Goal: Task Accomplishment & Management: Manage account settings

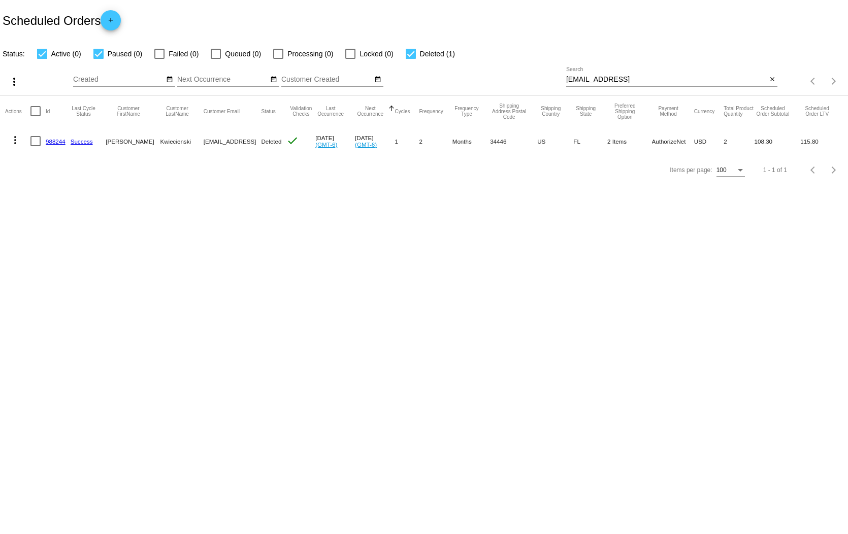
drag, startPoint x: 645, startPoint y: 67, endPoint x: 553, endPoint y: 69, distance: 92.0
click at [553, 69] on div "more_vert Oct Jan Feb Mar [DATE]" at bounding box center [424, 78] width 848 height 36
drag, startPoint x: 636, startPoint y: 71, endPoint x: 562, endPoint y: 75, distance: 74.8
click at [562, 75] on div "more_vert Oct Jan Feb Mar [DATE]" at bounding box center [424, 78] width 848 height 36
paste input "[EMAIL_ADDRESS][DOMAIN_NAME]"
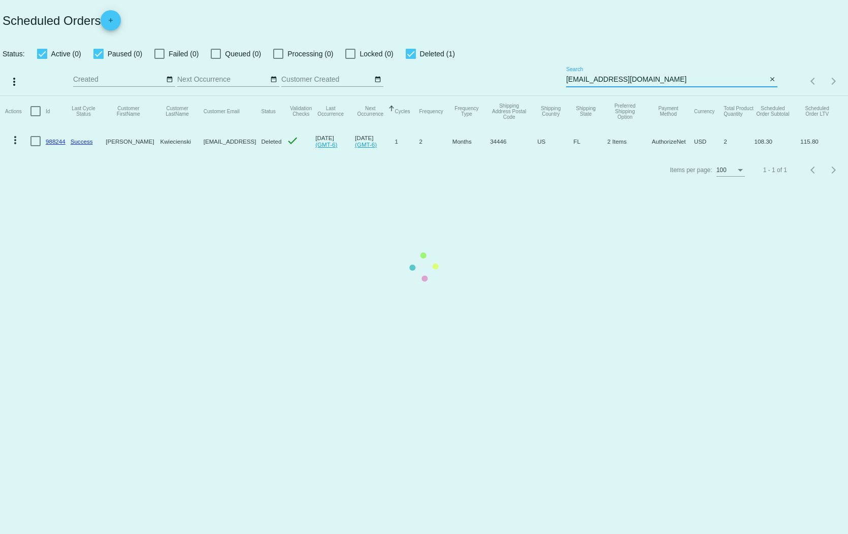
type input "[EMAIL_ADDRESS][DOMAIN_NAME]"
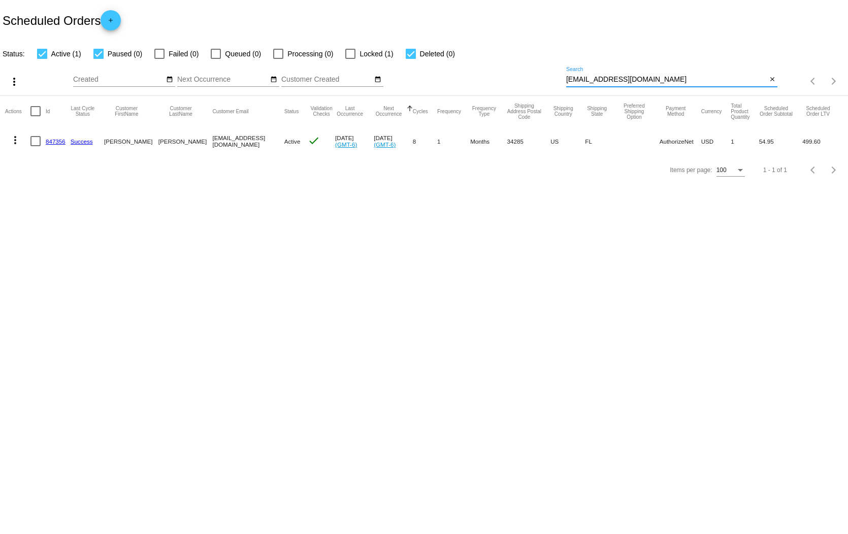
click at [58, 138] on link "847356" at bounding box center [56, 141] width 20 height 7
click at [13, 134] on mat-icon "more_vert" at bounding box center [15, 140] width 12 height 12
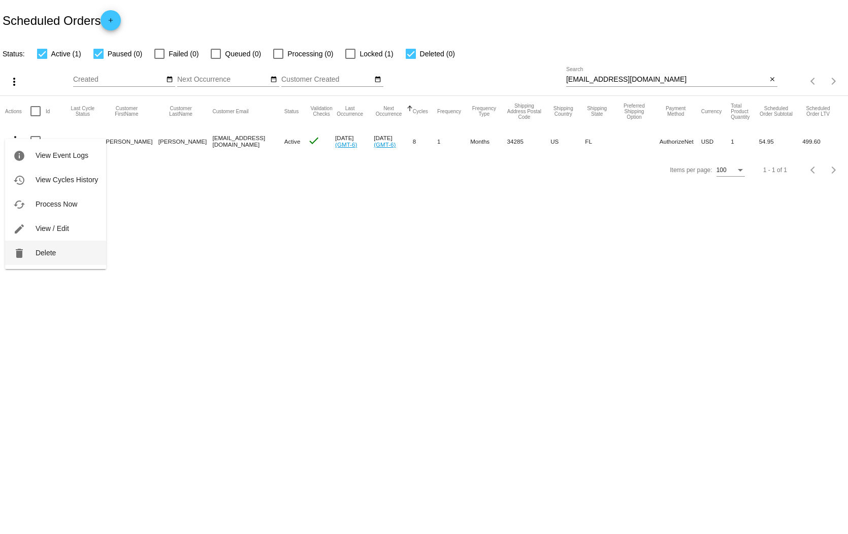
click at [42, 251] on span "Delete" at bounding box center [46, 253] width 20 height 8
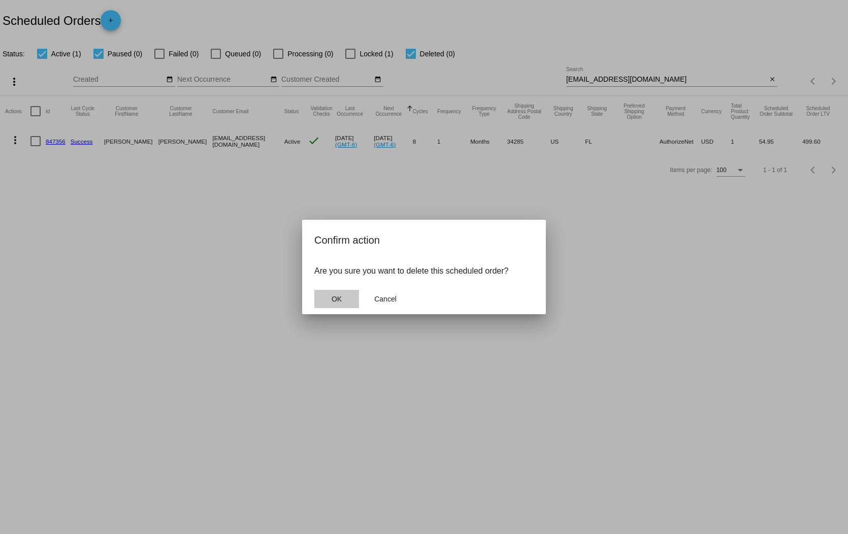
click at [336, 296] on span "OK" at bounding box center [337, 299] width 10 height 8
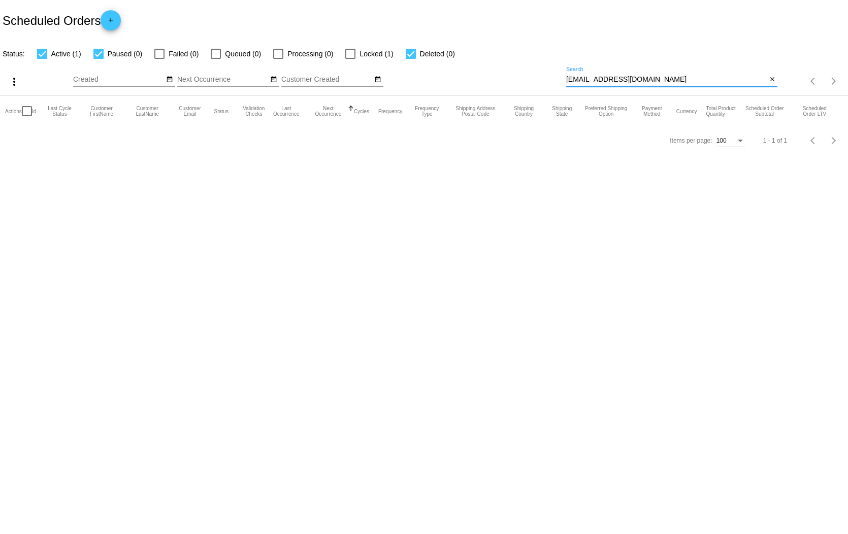
drag, startPoint x: 679, startPoint y: 70, endPoint x: 548, endPoint y: 57, distance: 132.2
click at [548, 60] on div "more_vert Oct Jan Feb Mar [DATE]" at bounding box center [424, 78] width 848 height 36
paste input "3205330333"
drag, startPoint x: 681, startPoint y: 71, endPoint x: 510, endPoint y: 71, distance: 170.7
click at [510, 71] on div "more_vert Oct Jan Feb Mar [DATE]" at bounding box center [424, 78] width 848 height 36
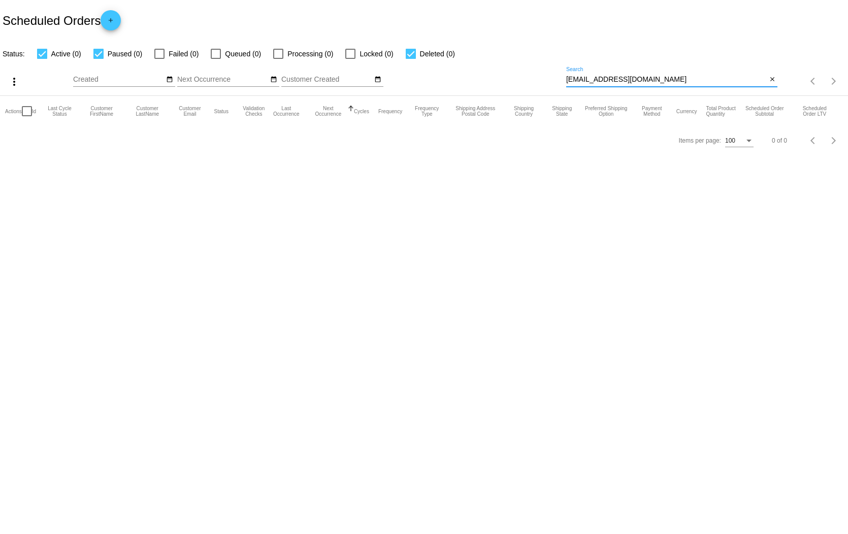
paste input "[EMAIL_ADDRESS][DOMAIN_NAME]"
drag, startPoint x: 660, startPoint y: 70, endPoint x: 486, endPoint y: 71, distance: 174.7
click at [486, 71] on div "more_vert Oct Jan Feb Mar [DATE]" at bounding box center [424, 78] width 848 height 36
paste input "[EMAIL_ADDRESS]"
drag, startPoint x: 649, startPoint y: 69, endPoint x: 549, endPoint y: 71, distance: 99.6
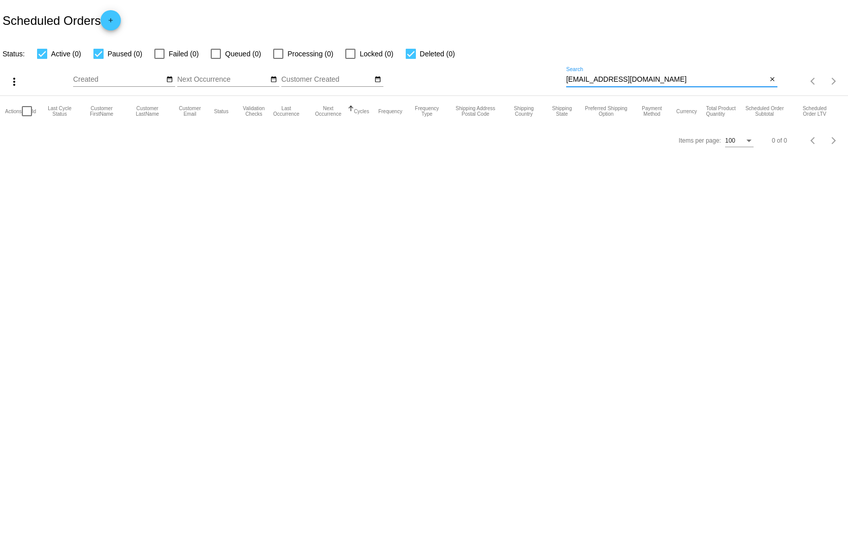
click at [549, 71] on div "more_vert Oct Jan Feb Mar [DATE]" at bounding box center [424, 78] width 848 height 36
drag, startPoint x: 654, startPoint y: 74, endPoint x: 548, endPoint y: 70, distance: 106.2
click at [548, 70] on div "more_vert Oct Jan Feb Mar [DATE]" at bounding box center [424, 78] width 848 height 36
paste input "[EMAIL_ADDRESS]"
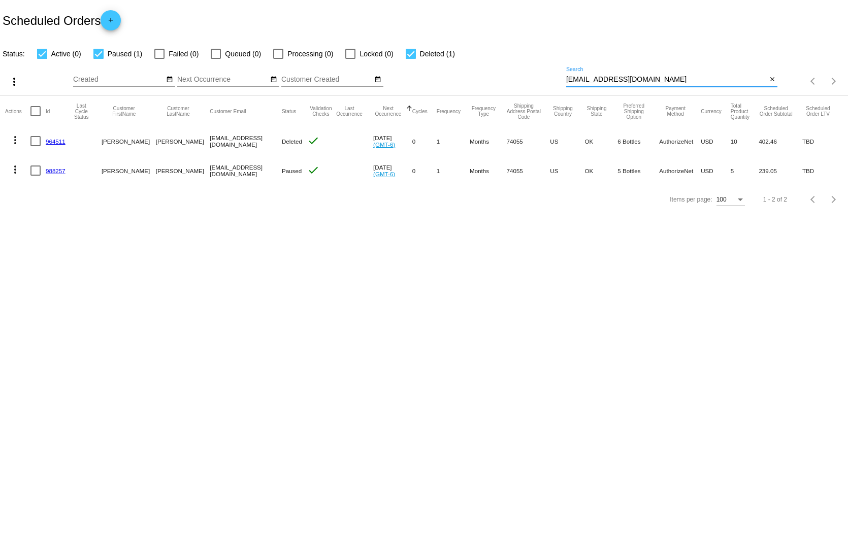
drag, startPoint x: 644, startPoint y: 68, endPoint x: 559, endPoint y: 67, distance: 84.8
click at [559, 67] on div "more_vert Oct Jan Feb Mar [DATE]" at bounding box center [424, 78] width 848 height 36
paste input "ejoh918450@ao"
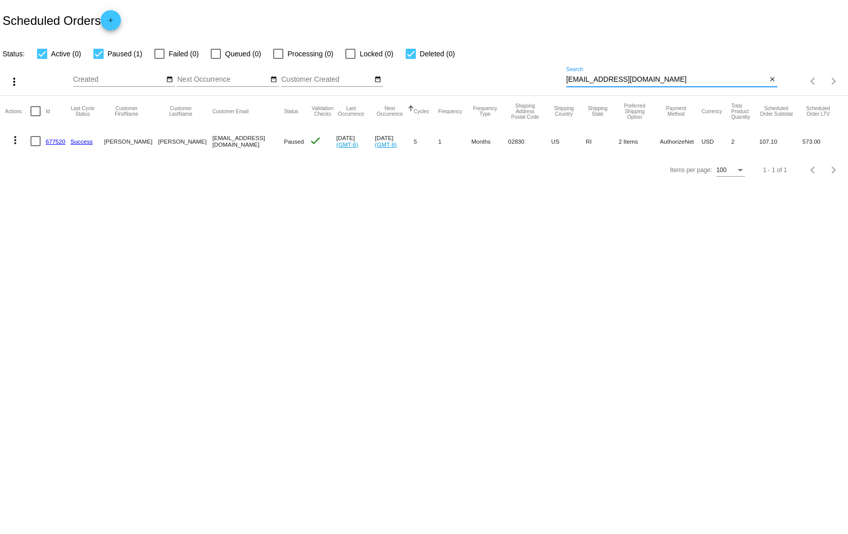
drag, startPoint x: 632, startPoint y: 71, endPoint x: 558, endPoint y: 83, distance: 75.1
click at [558, 83] on div "more_vert Oct Jan Feb Mar [DATE]" at bounding box center [424, 78] width 848 height 36
paste input "[EMAIL_ADDRESS]"
type input "[EMAIL_ADDRESS][DOMAIN_NAME]"
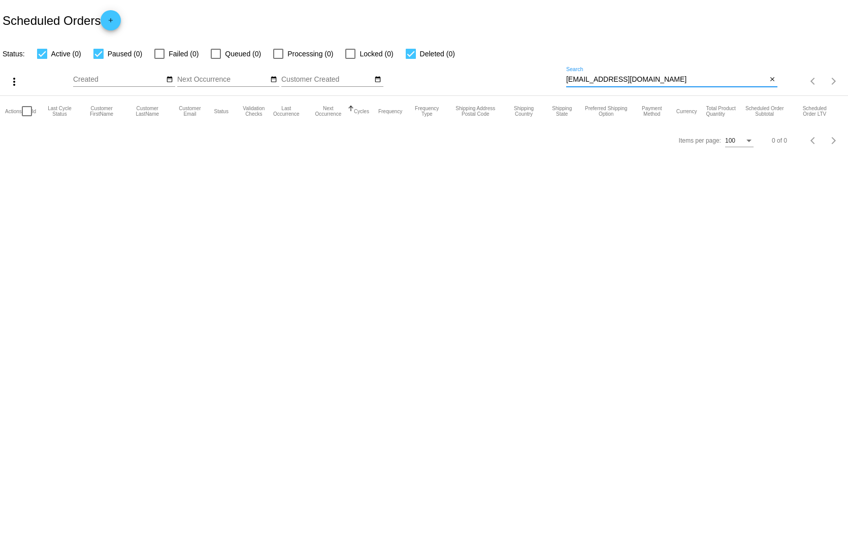
drag, startPoint x: 632, startPoint y: 70, endPoint x: 497, endPoint y: 46, distance: 137.3
click at [549, 68] on div "more_vert Oct Jan Feb Mar [DATE]" at bounding box center [424, 78] width 848 height 36
click at [631, 67] on div "[EMAIL_ADDRESS][DOMAIN_NAME] Search" at bounding box center [666, 77] width 201 height 20
drag, startPoint x: 638, startPoint y: 66, endPoint x: 560, endPoint y: 70, distance: 77.3
click at [551, 71] on div "more_vert Oct Jan Feb Mar [DATE]" at bounding box center [424, 78] width 848 height 36
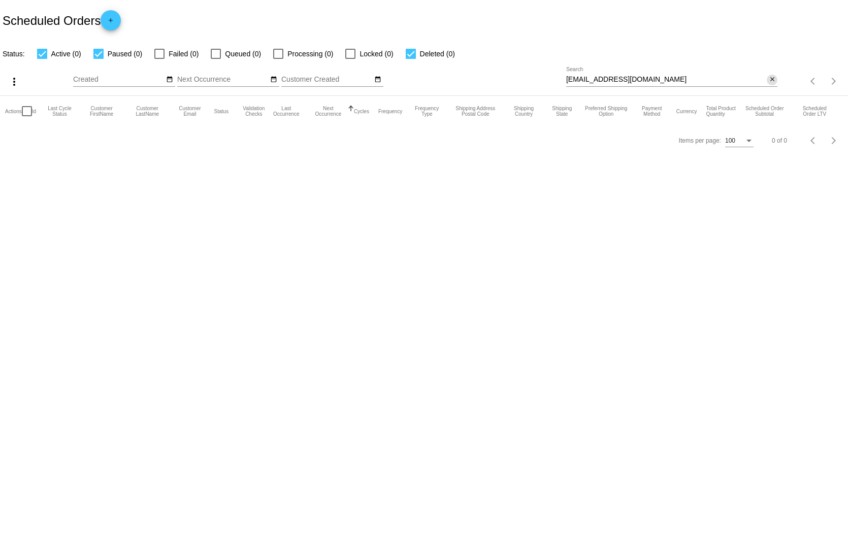
click at [773, 76] on mat-icon "close" at bounding box center [772, 80] width 7 height 8
click at [775, 96] on mat-table "Actions Id Last Cycle Status Customer FirstName Customer LastName Customer Emai…" at bounding box center [424, 111] width 848 height 30
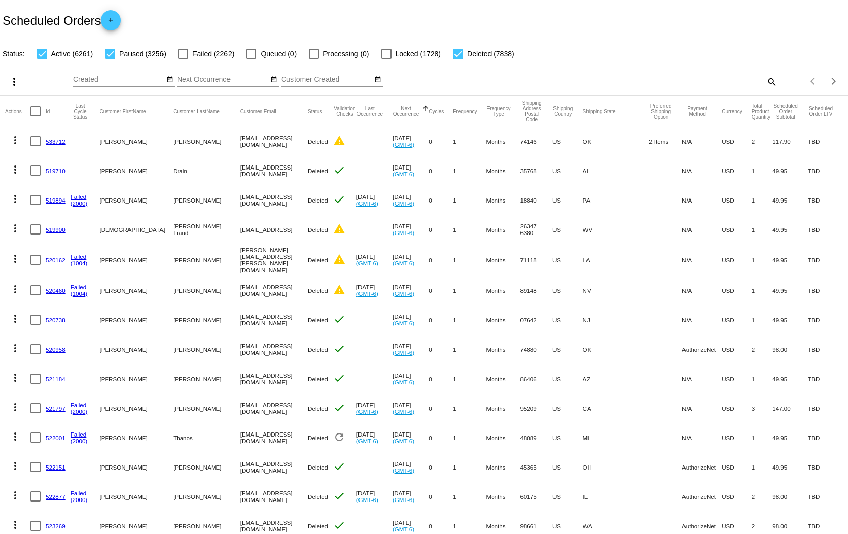
click at [766, 74] on mat-icon "search" at bounding box center [772, 82] width 12 height 16
click at [680, 76] on input "Search" at bounding box center [671, 80] width 211 height 8
paste input "[EMAIL_ADDRESS][DOMAIN_NAME]"
type input "[EMAIL_ADDRESS][DOMAIN_NAME]"
